Goal: Transaction & Acquisition: Purchase product/service

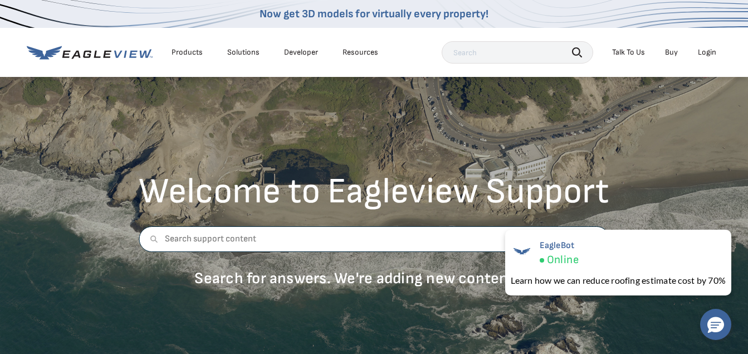
click at [203, 242] on input "text" at bounding box center [374, 239] width 470 height 26
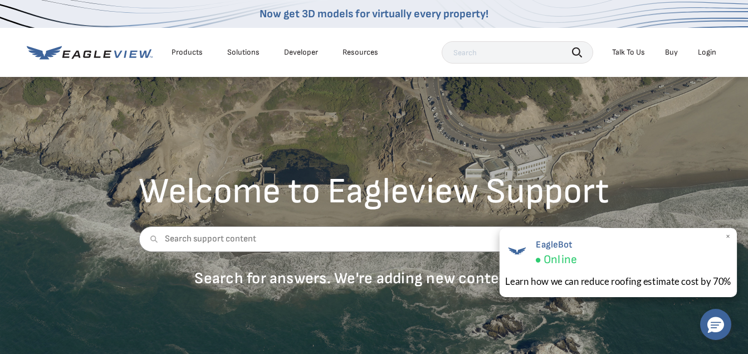
click at [562, 253] on span "Online" at bounding box center [559, 259] width 33 height 14
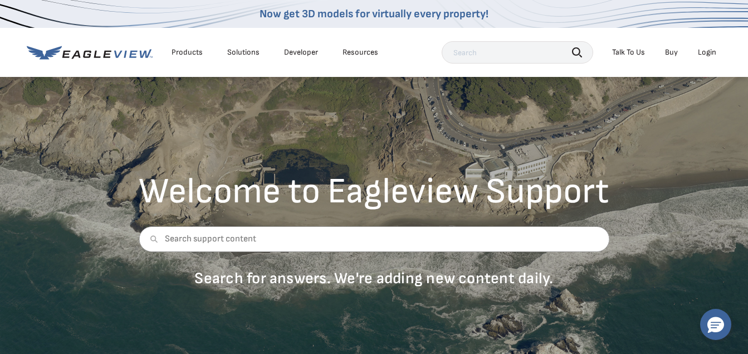
click at [697, 142] on div "Welcome to Eagleview Support Search for answers. We're adding new content daily." at bounding box center [374, 215] width 748 height 278
click at [633, 52] on div "Talk To Us" at bounding box center [628, 52] width 33 height 10
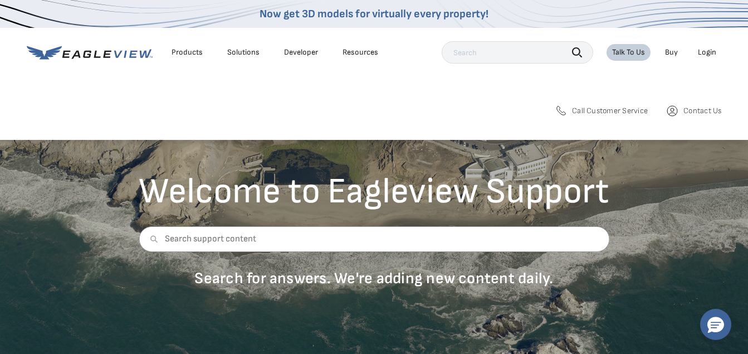
click at [614, 110] on span "Call Customer Service" at bounding box center [610, 111] width 76 height 10
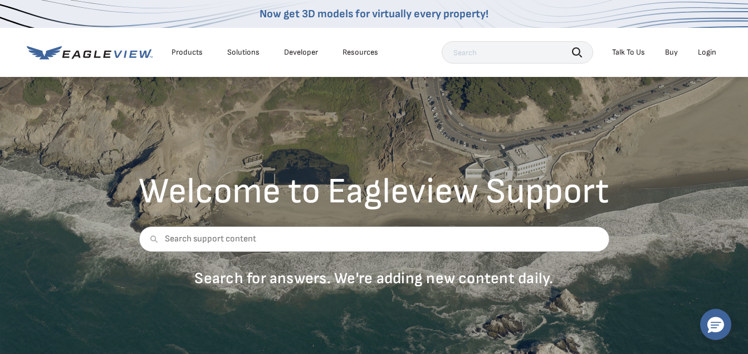
click at [530, 22] on div "Now get 3D models for virtually every property!" at bounding box center [374, 14] width 748 height 28
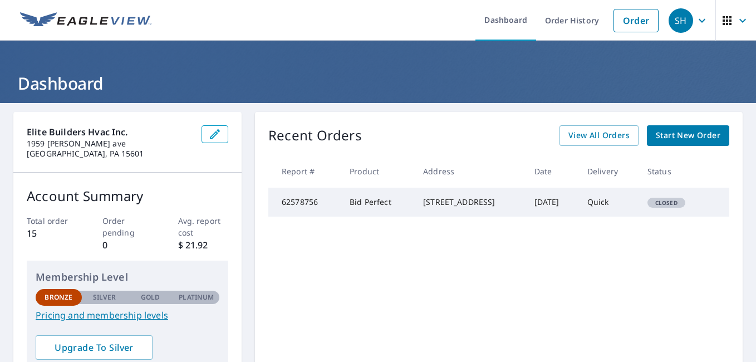
click at [678, 138] on span "Start New Order" at bounding box center [688, 136] width 65 height 14
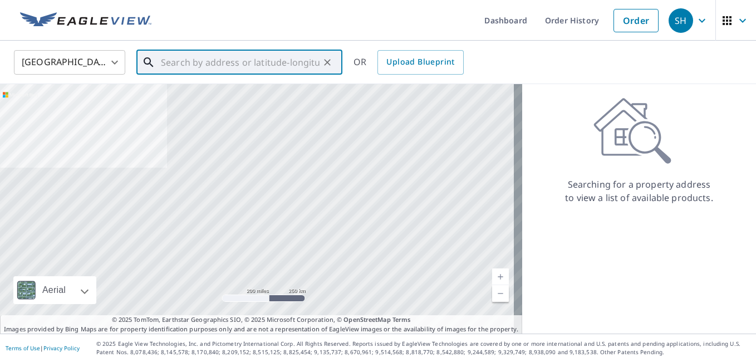
click at [169, 66] on input "text" at bounding box center [240, 62] width 159 height 31
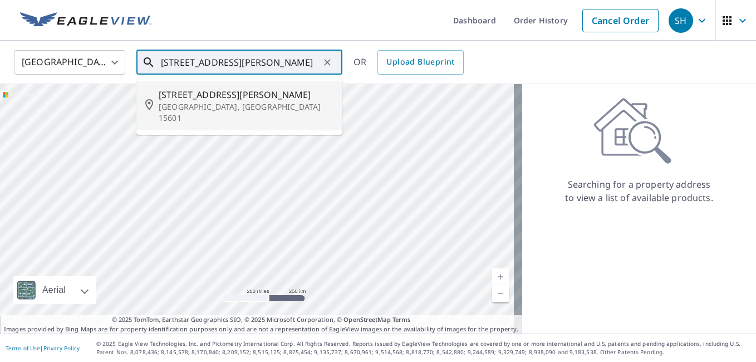
click at [182, 95] on span "316 Thomas School Rd" at bounding box center [246, 94] width 175 height 13
type input "316 Thomas School Rd Greensburg, PA 15601"
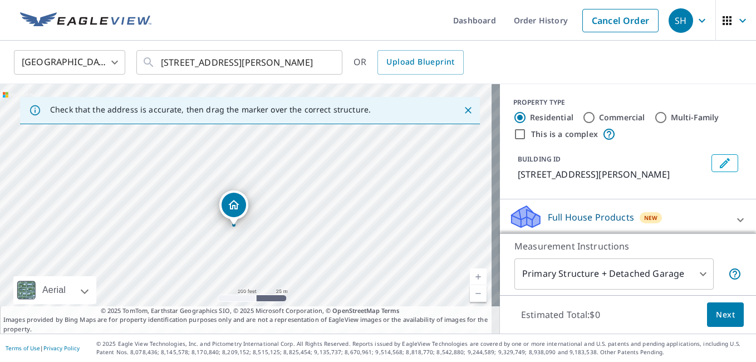
drag, startPoint x: 156, startPoint y: 292, endPoint x: 263, endPoint y: 192, distance: 146.1
click at [263, 192] on div "316 Thomas School Rd Greensburg, PA 15601" at bounding box center [250, 208] width 500 height 249
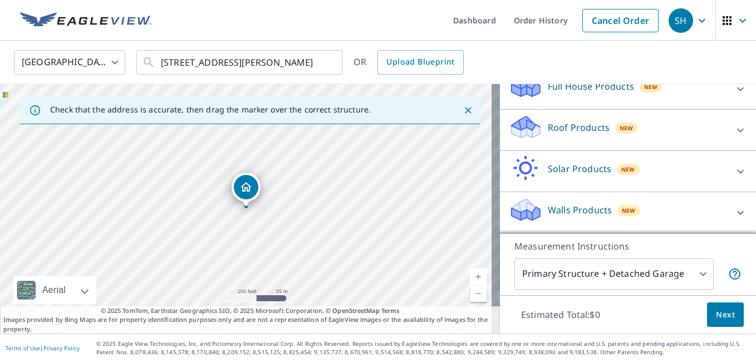
scroll to position [144, 0]
click at [716, 312] on span "Next" at bounding box center [725, 315] width 19 height 14
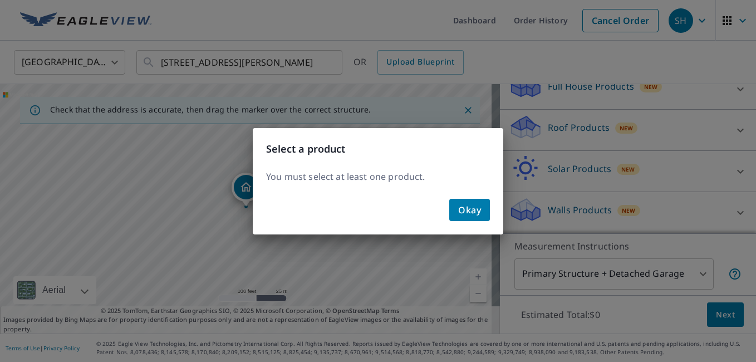
click at [473, 213] on span "Okay" at bounding box center [469, 210] width 23 height 16
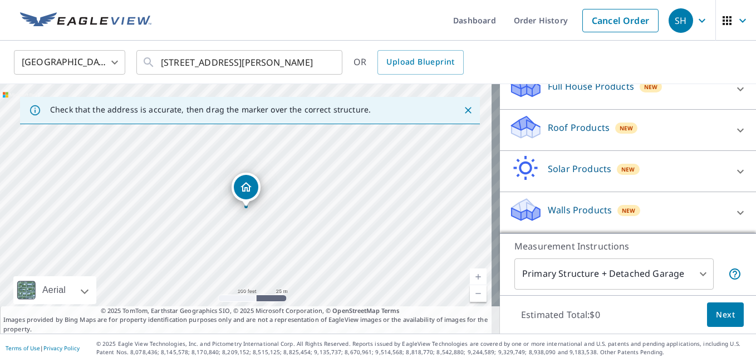
click at [663, 279] on body "SH SH Dashboard Order History Cancel Order SH United States US ​ 316 Thomas Sch…" at bounding box center [378, 181] width 756 height 362
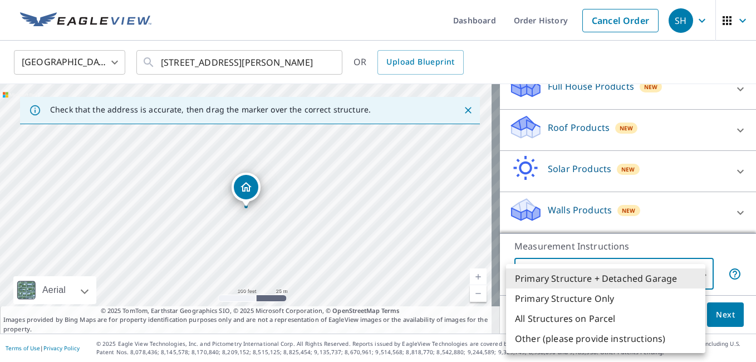
click at [560, 300] on li "Primary Structure Only" at bounding box center [605, 298] width 199 height 20
type input "2"
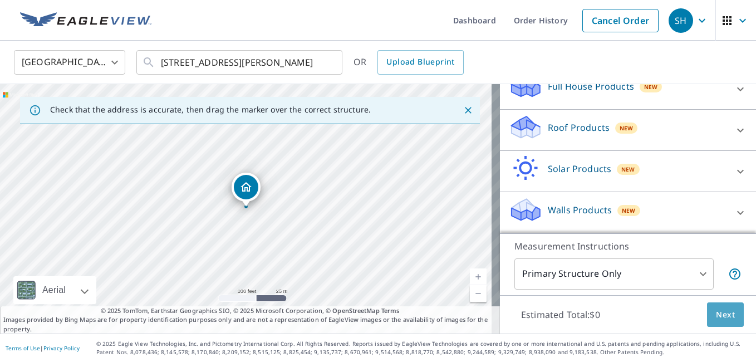
click at [717, 315] on span "Next" at bounding box center [725, 315] width 19 height 14
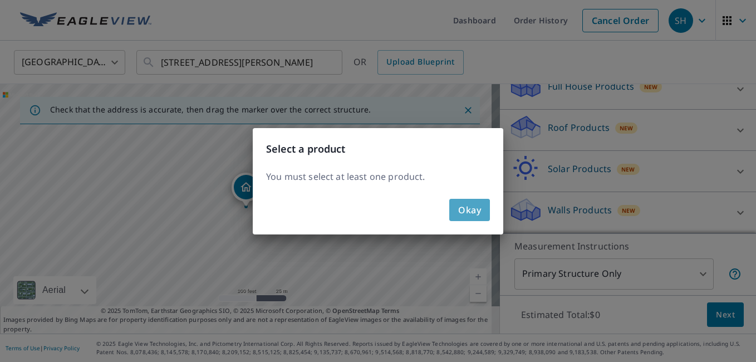
click at [472, 210] on span "Okay" at bounding box center [469, 210] width 23 height 16
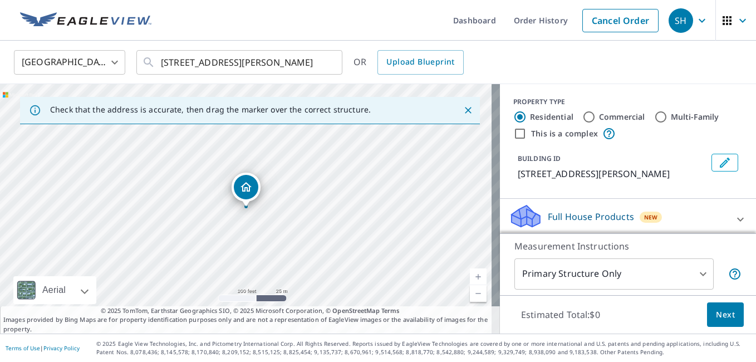
scroll to position [0, 0]
click at [718, 163] on icon "Edit building 1" at bounding box center [724, 162] width 13 height 13
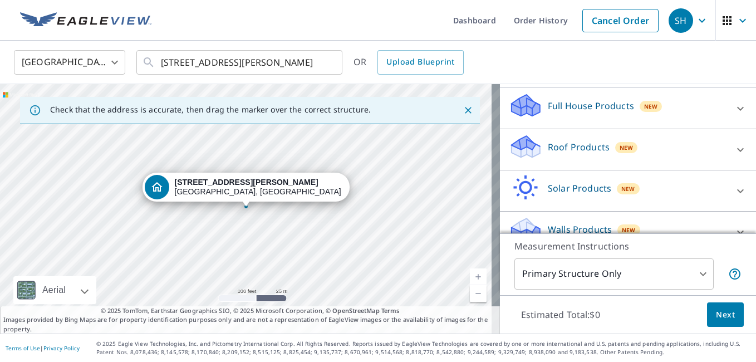
scroll to position [144, 0]
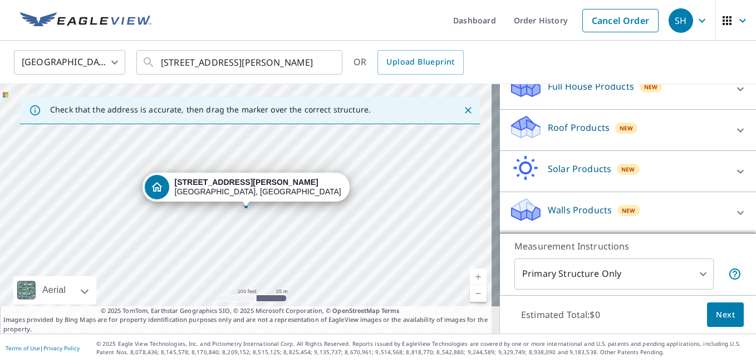
click at [566, 124] on p "Roof Products" at bounding box center [579, 127] width 62 height 13
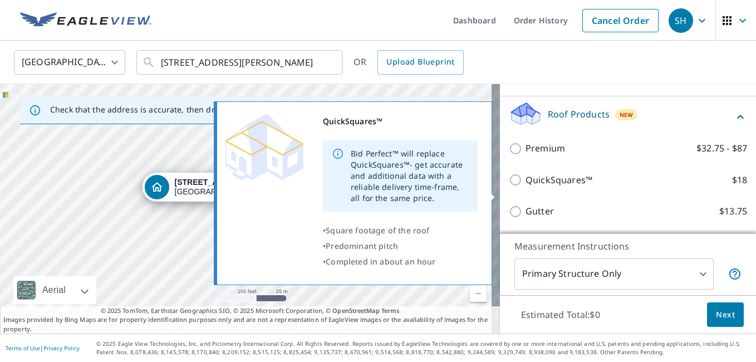
click at [550, 187] on p "QuickSquares™" at bounding box center [559, 180] width 67 height 14
click at [526, 187] on input "QuickSquares™ $18" at bounding box center [517, 179] width 17 height 13
checkbox input "true"
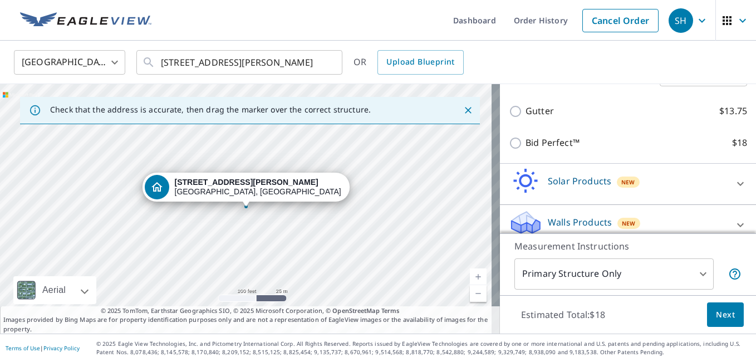
scroll to position [307, 0]
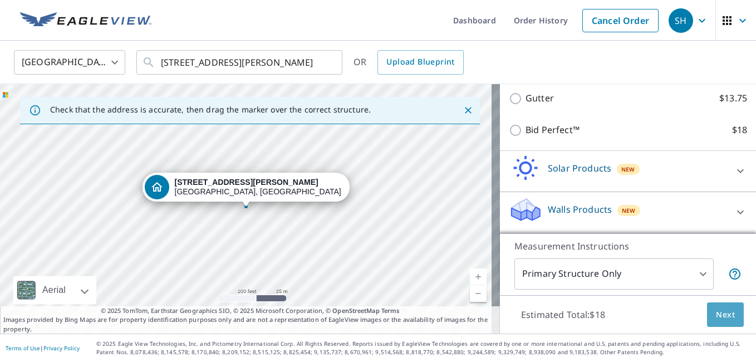
click at [716, 313] on span "Next" at bounding box center [725, 315] width 19 height 14
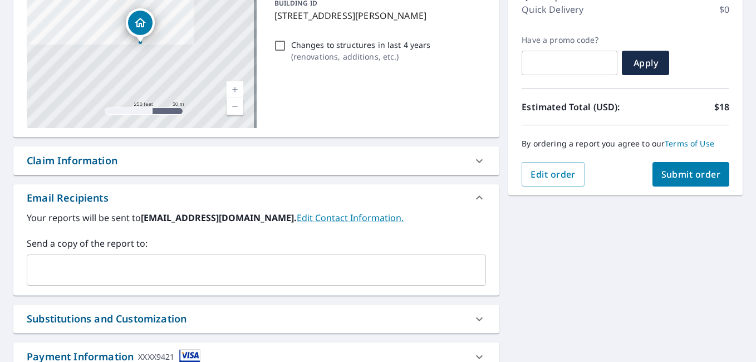
scroll to position [143, 0]
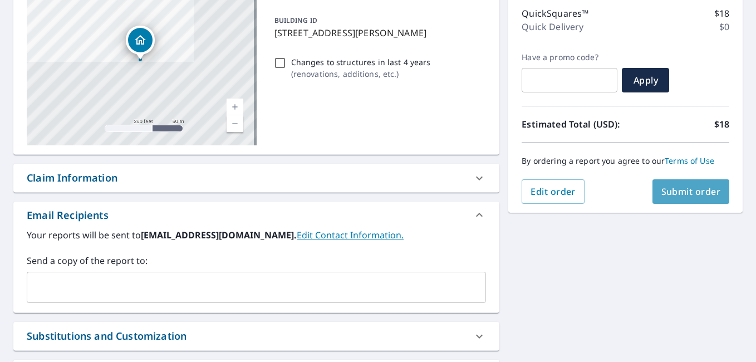
click at [684, 195] on span "Submit order" at bounding box center [691, 191] width 60 height 12
